Goal: Task Accomplishment & Management: Manage account settings

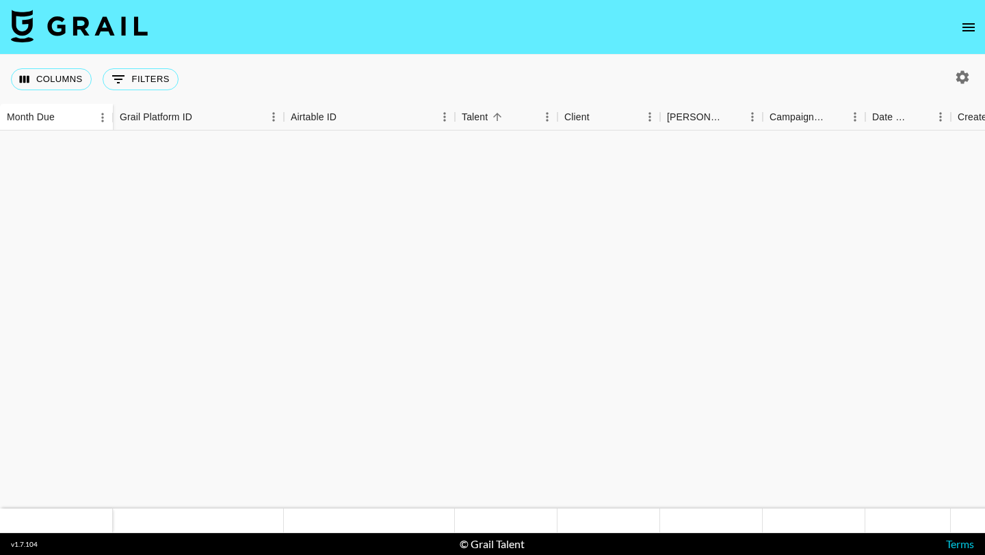
scroll to position [1020, 0]
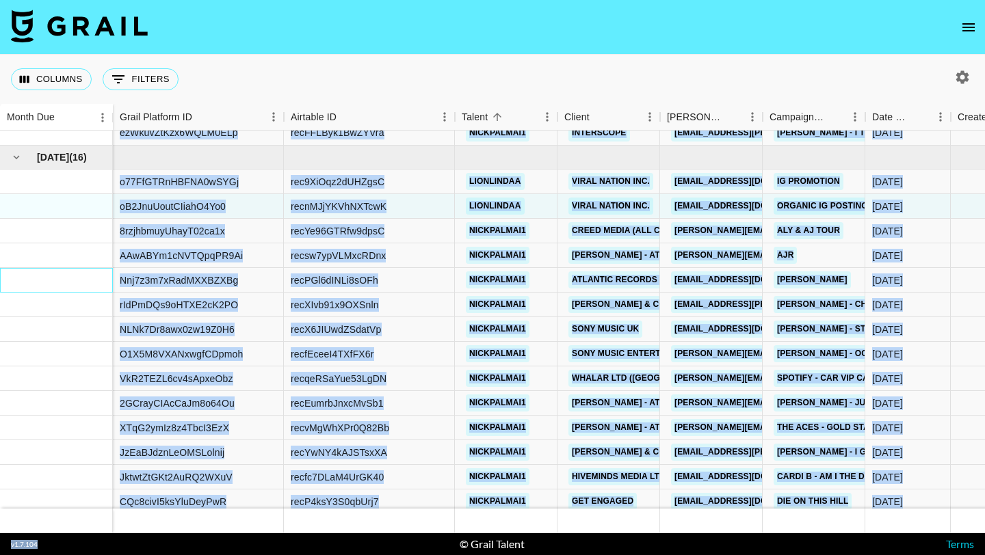
scroll to position [1108, 0]
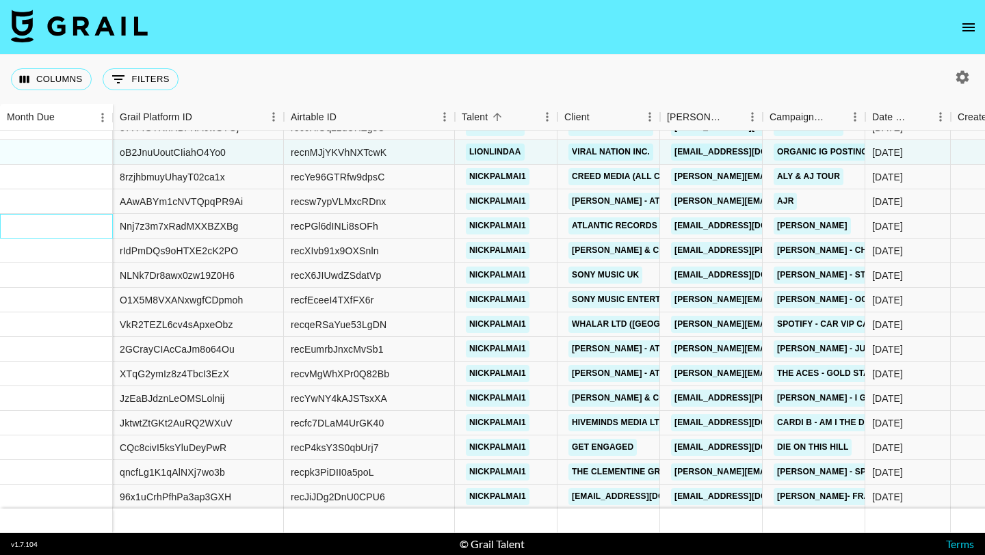
drag, startPoint x: 49, startPoint y: 269, endPoint x: 70, endPoint y: 498, distance: 230.0
click at [70, 498] on div "Sep '25 ( 16 )" at bounding box center [56, 264] width 113 height 492
click at [70, 498] on div at bounding box center [56, 497] width 113 height 25
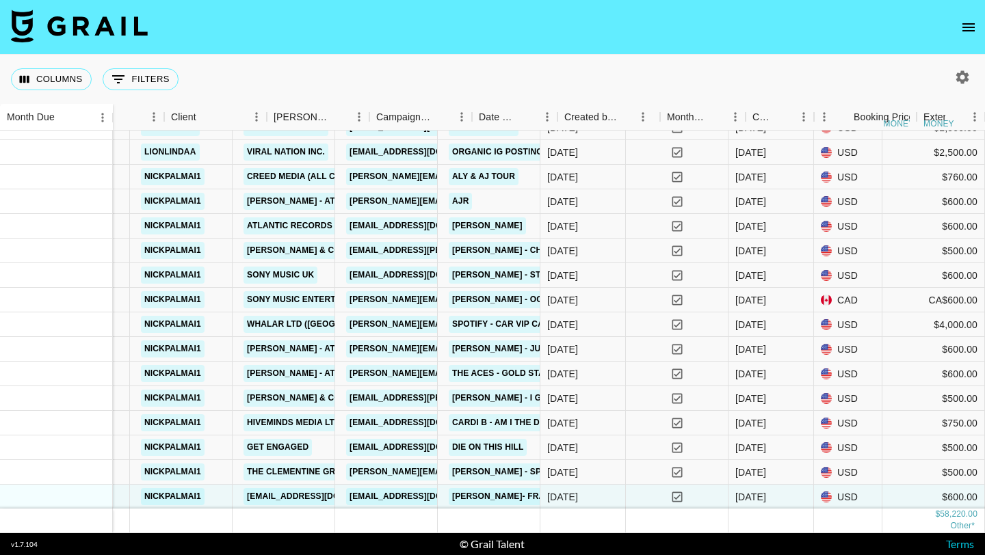
scroll to position [1108, 393]
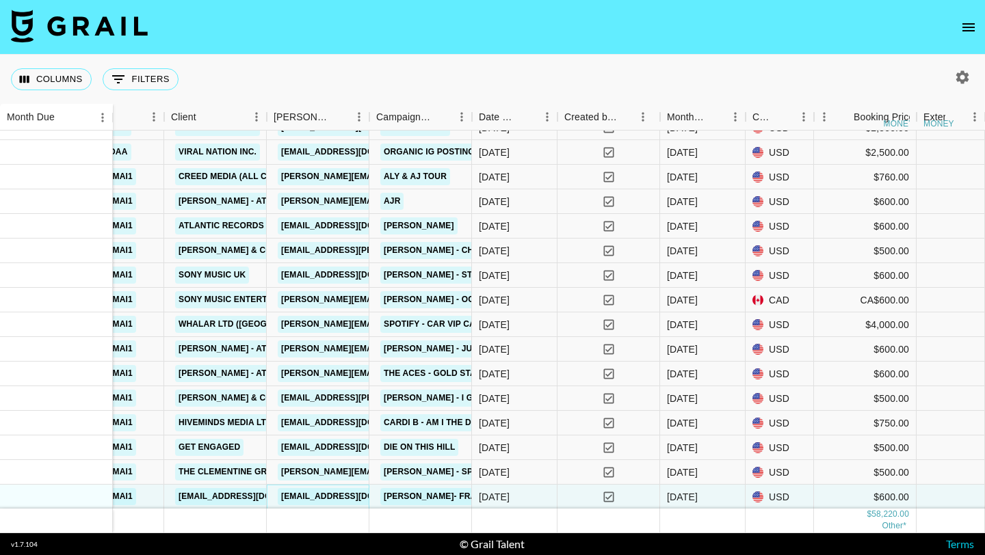
click at [312, 494] on link "[EMAIL_ADDRESS][DOMAIN_NAME]" at bounding box center [354, 496] width 153 height 17
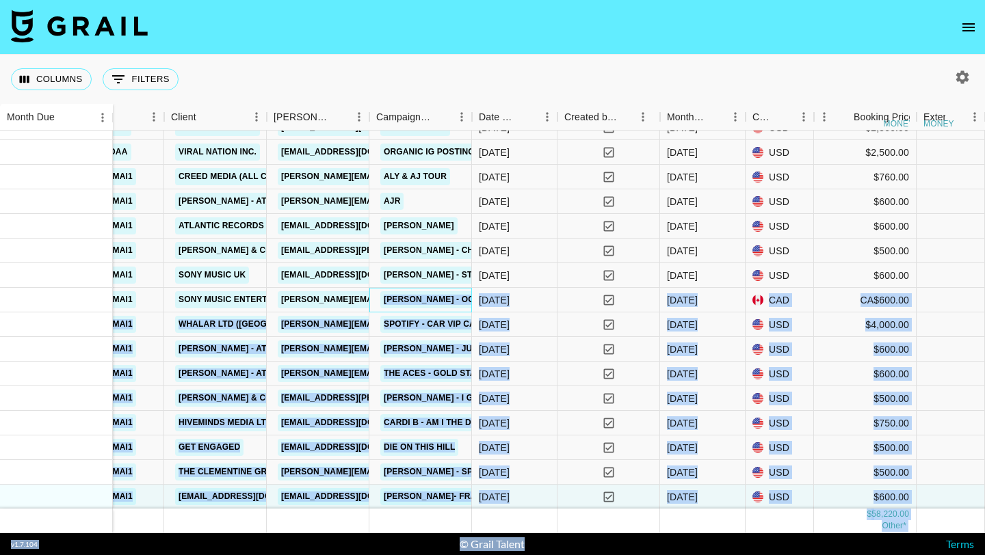
drag, startPoint x: 388, startPoint y: 288, endPoint x: 410, endPoint y: 551, distance: 263.6
click at [410, 551] on section "Columns 0 Filters + Booking Month Due Grail Platform ID Airtable ID Talent Clie…" at bounding box center [492, 277] width 985 height 555
click at [570, 499] on div "yes" at bounding box center [608, 497] width 103 height 25
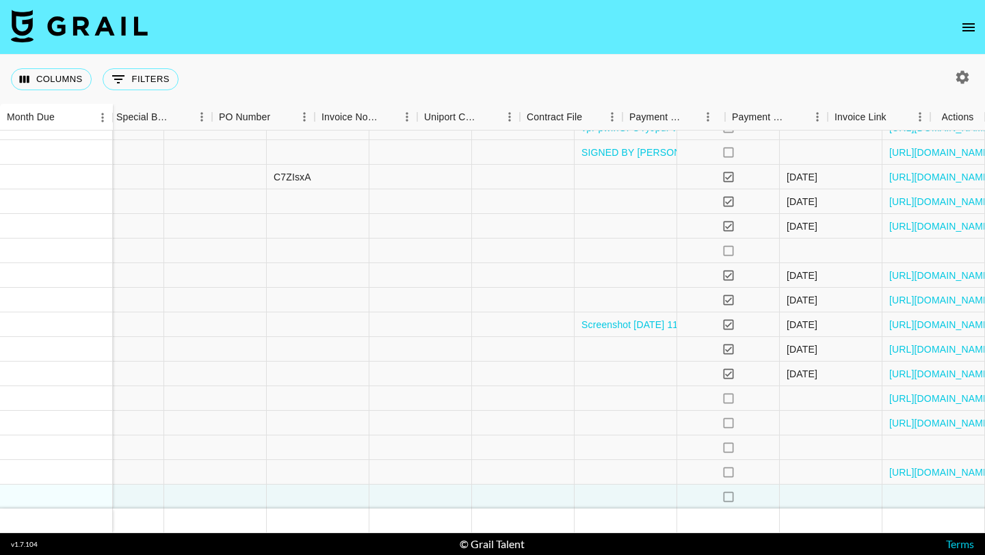
scroll to position [1108, 1679]
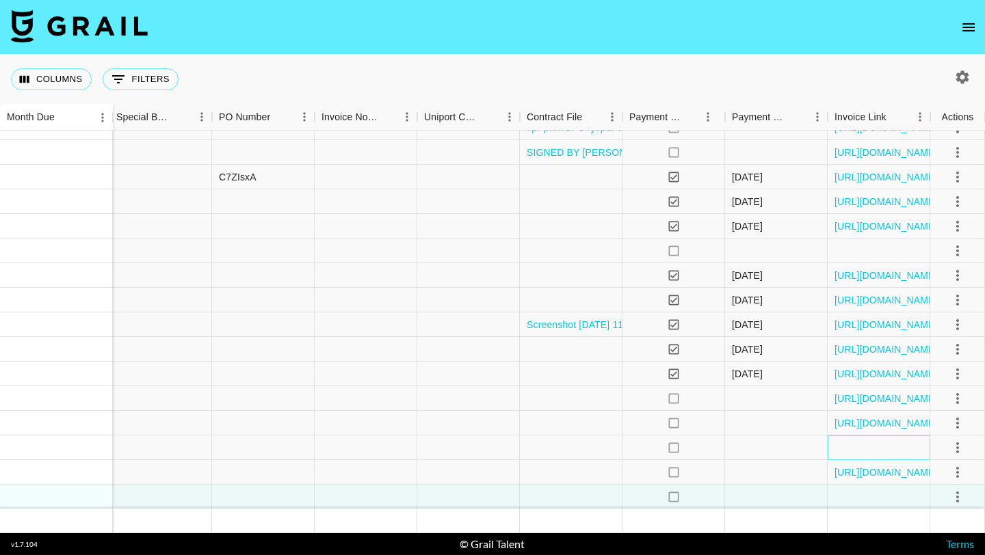
click at [870, 456] on div at bounding box center [879, 448] width 103 height 25
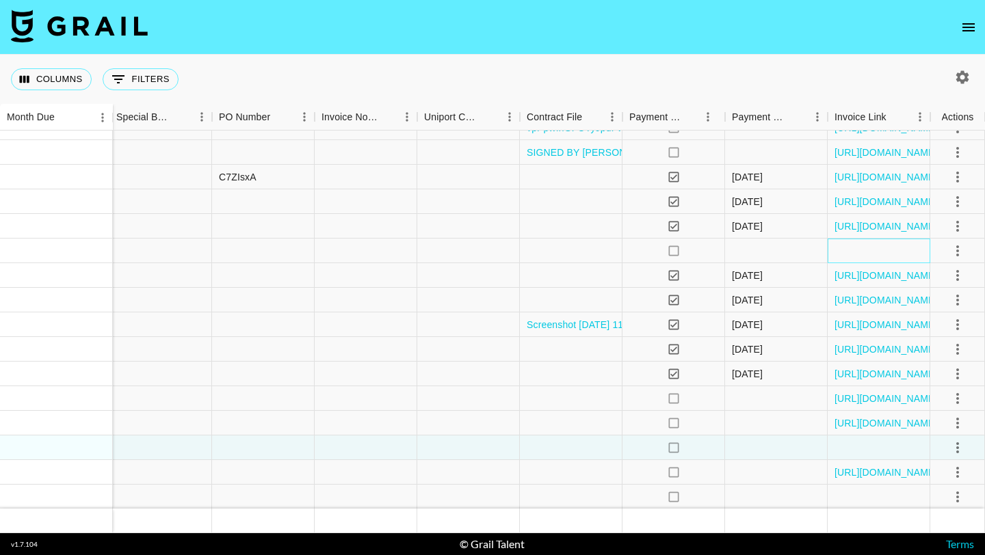
click at [899, 251] on div at bounding box center [879, 251] width 103 height 25
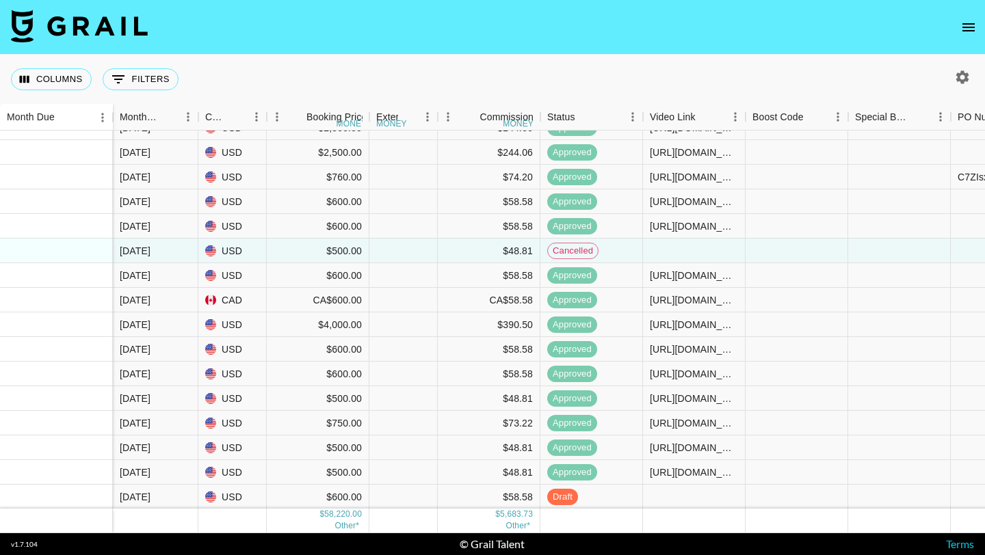
scroll to position [1108, 838]
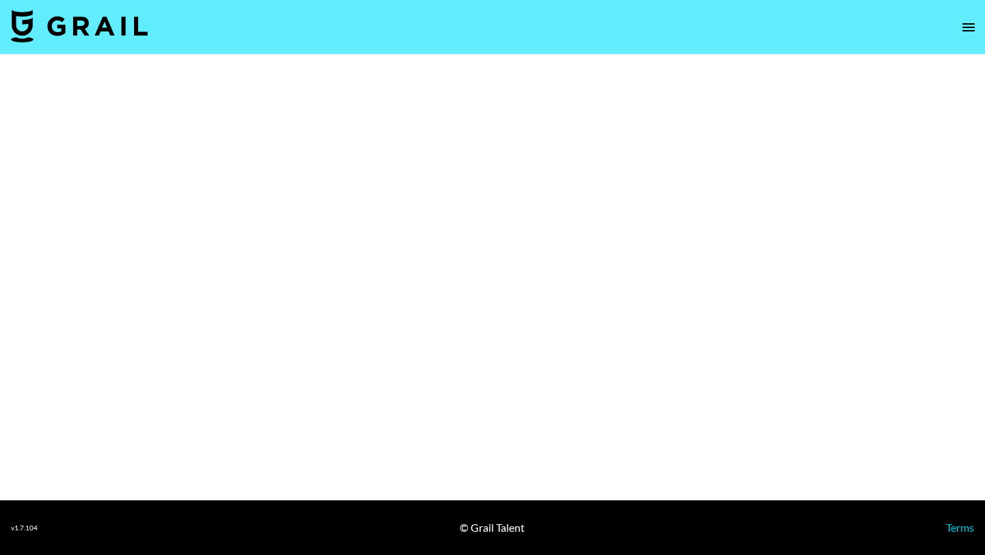
select select "Song"
